Goal: Task Accomplishment & Management: Use online tool/utility

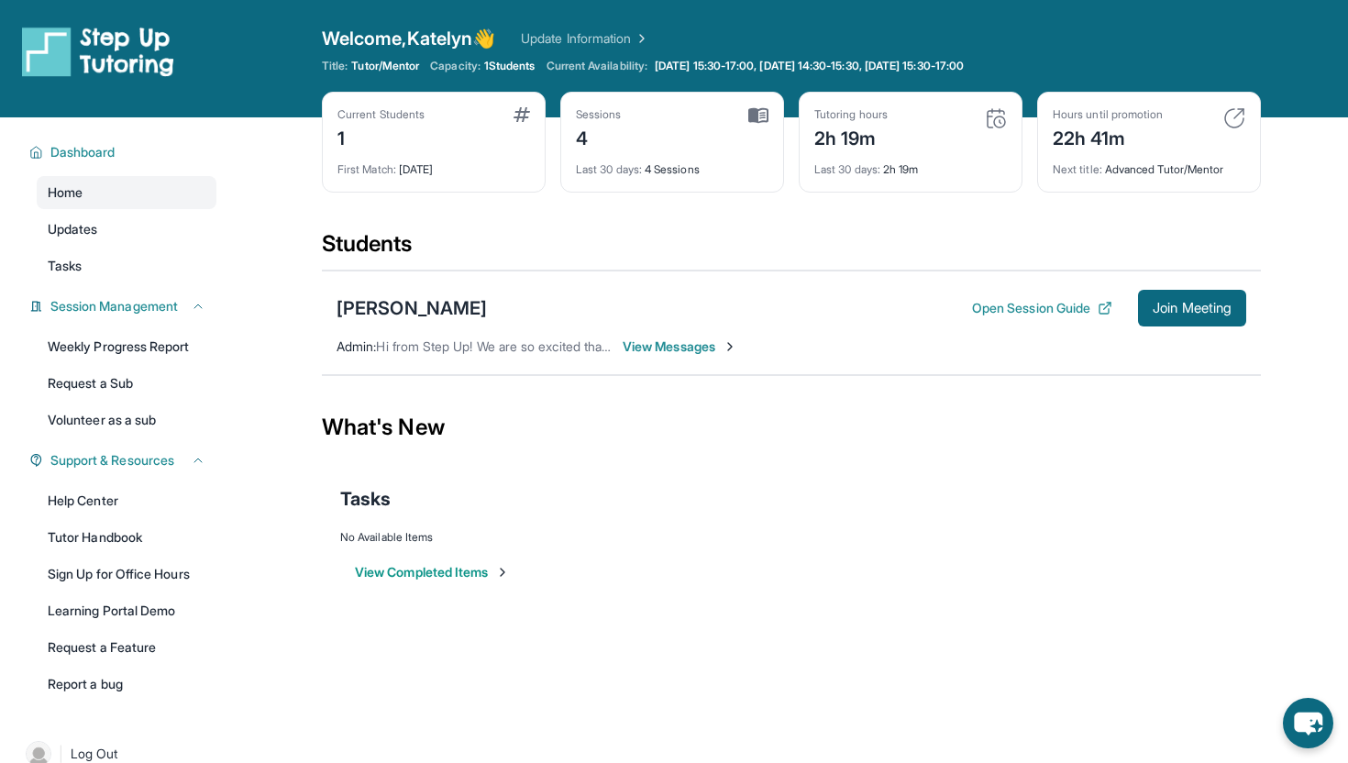
click at [694, 339] on span "View Messages" at bounding box center [680, 347] width 115 height 18
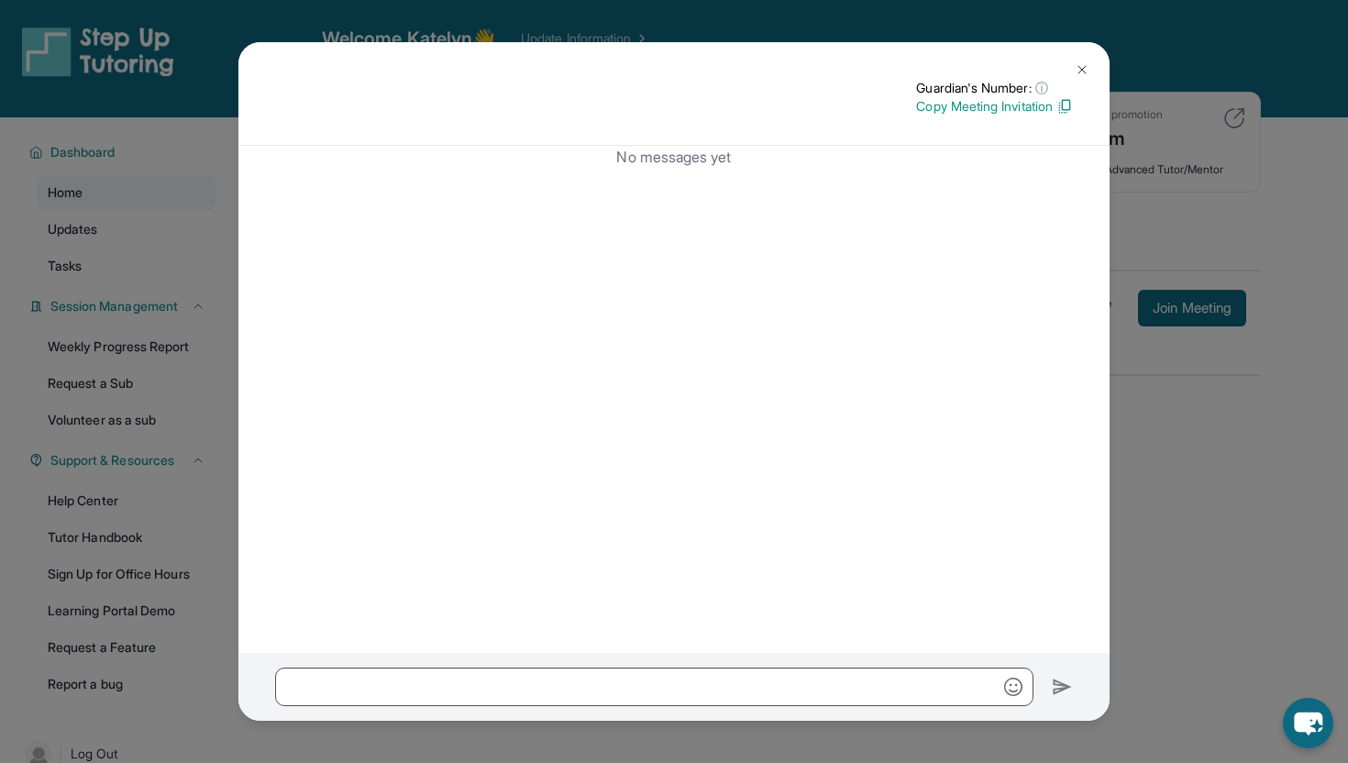
click at [1085, 59] on button at bounding box center [1082, 69] width 37 height 37
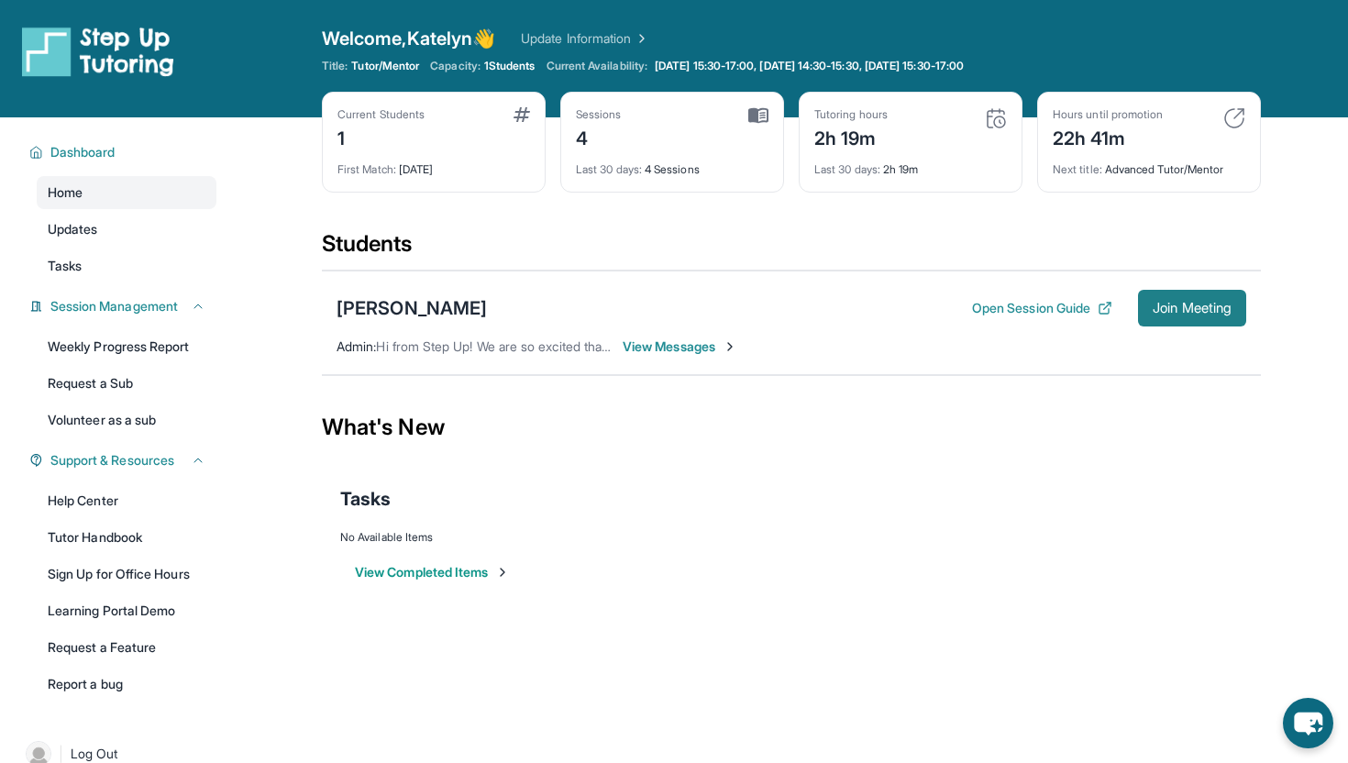
click at [1157, 307] on span "Join Meeting" at bounding box center [1192, 308] width 79 height 11
click at [384, 301] on div "[PERSON_NAME]" at bounding box center [412, 308] width 150 height 26
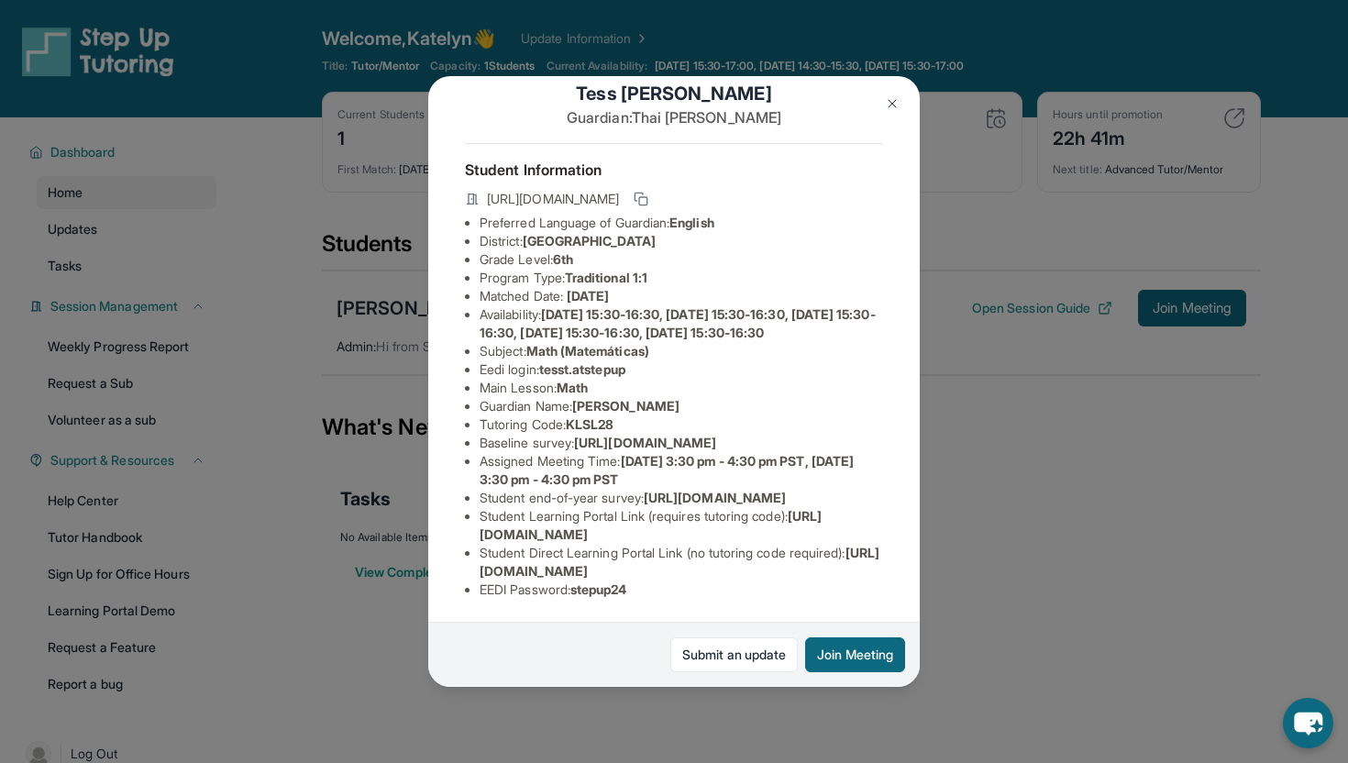
scroll to position [179, 0]
drag, startPoint x: 580, startPoint y: 589, endPoint x: 681, endPoint y: 600, distance: 101.5
click at [682, 601] on div "Student Information https://student-portal.stepuptutoring.org/student/KLSL28 Pr…" at bounding box center [674, 378] width 418 height 471
copy span "stepup24"
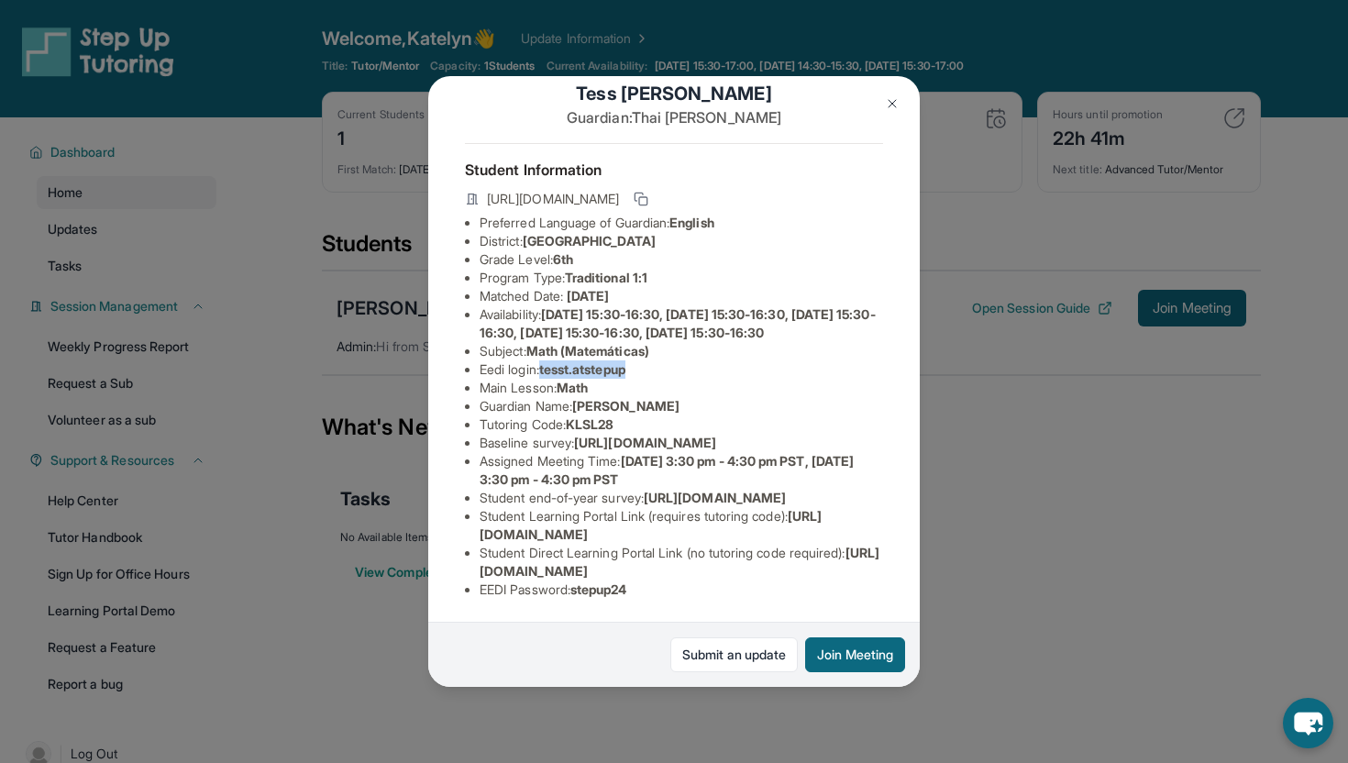
drag, startPoint x: 546, startPoint y: 322, endPoint x: 666, endPoint y: 325, distance: 120.2
click at [667, 361] on li "Eedi login : tesst.atstepup" at bounding box center [682, 370] width 404 height 18
copy span "tesst.atstepup"
